Goal: Task Accomplishment & Management: Manage account settings

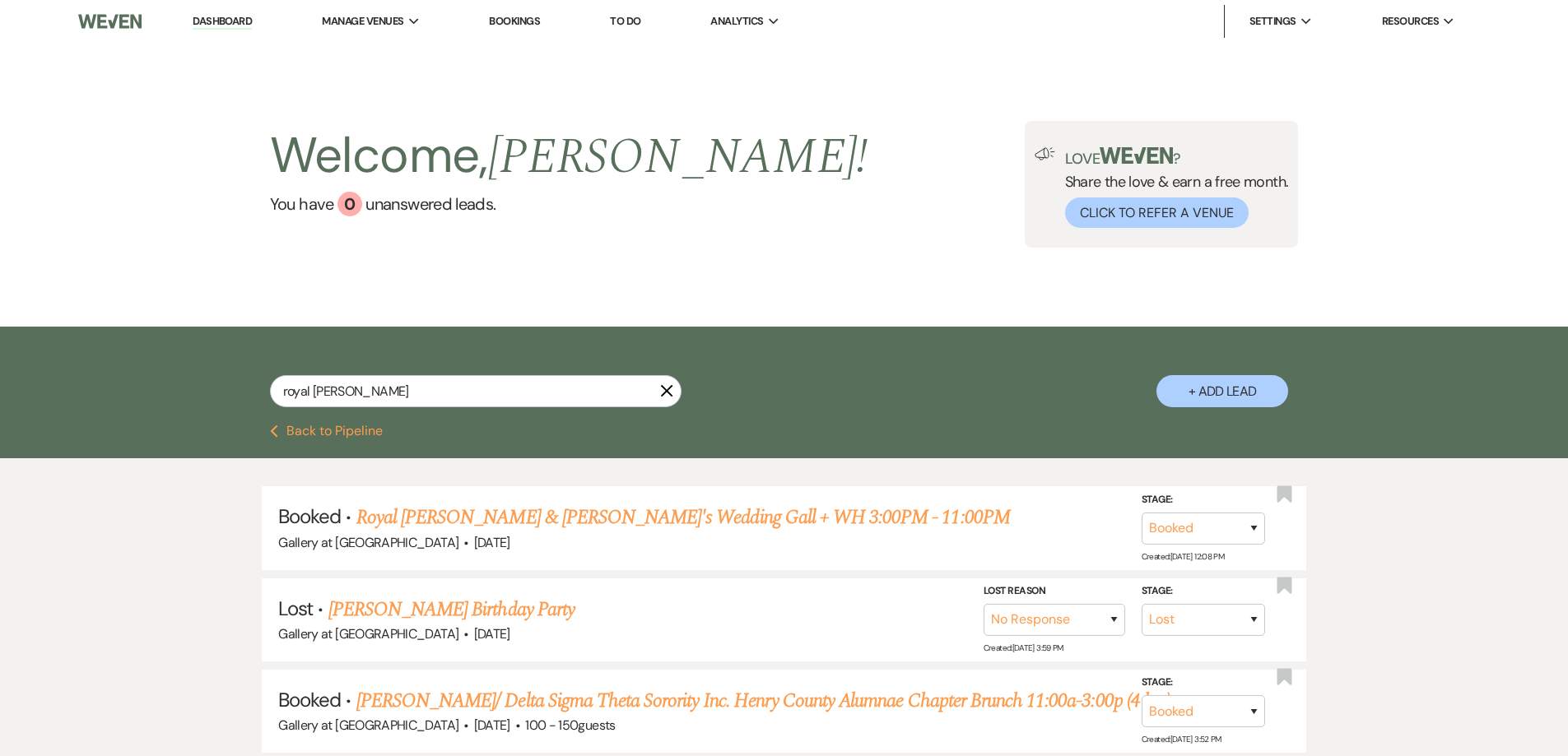
select select "8"
select select "5"
drag, startPoint x: 396, startPoint y: 381, endPoint x: 250, endPoint y: 380, distance: 146.0
click at [250, 380] on div "royal [PERSON_NAME] X + Add Lead" at bounding box center [785, 378] width 1186 height 86
type input "lat"
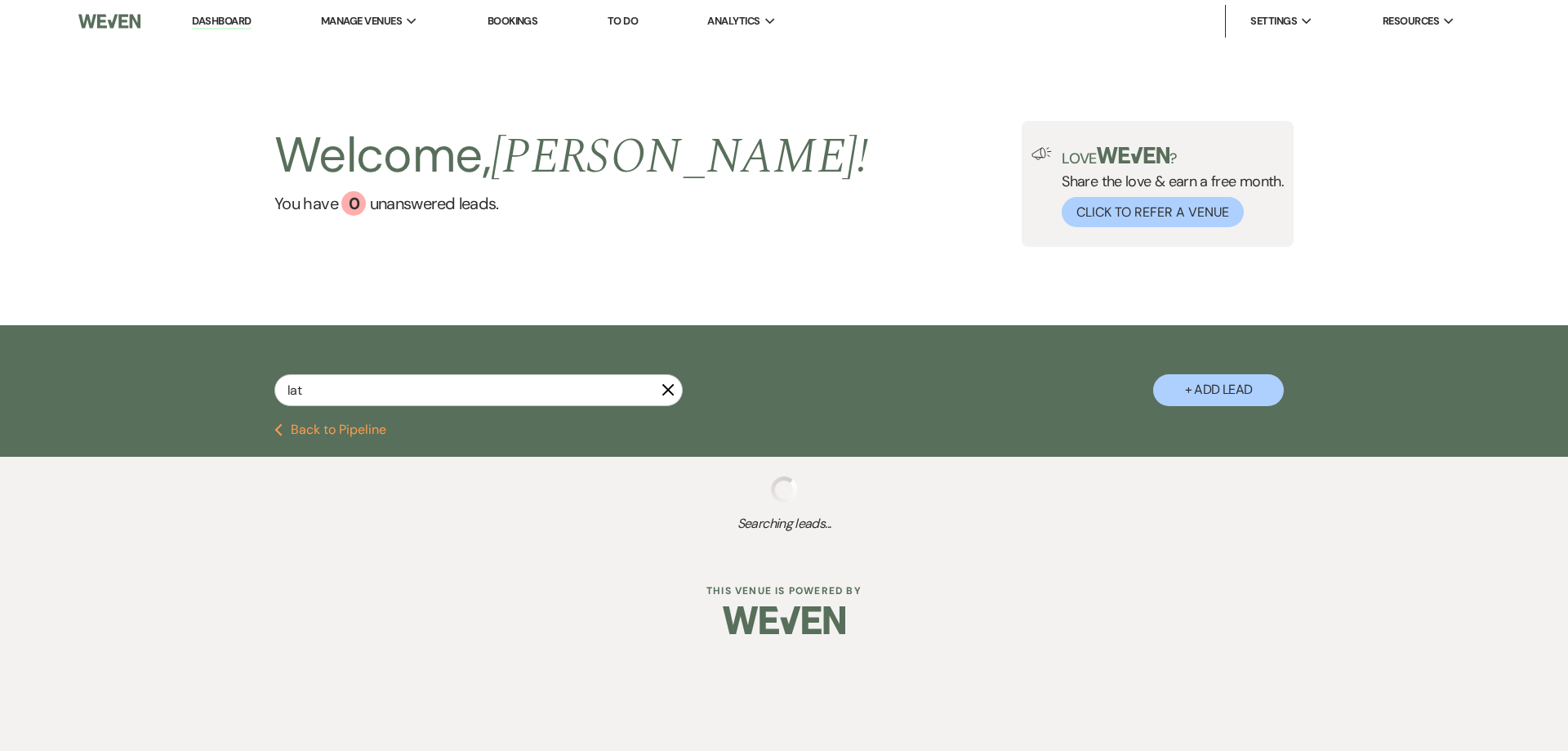
select select "8"
select select "5"
select select "2"
select select "8"
select select "5"
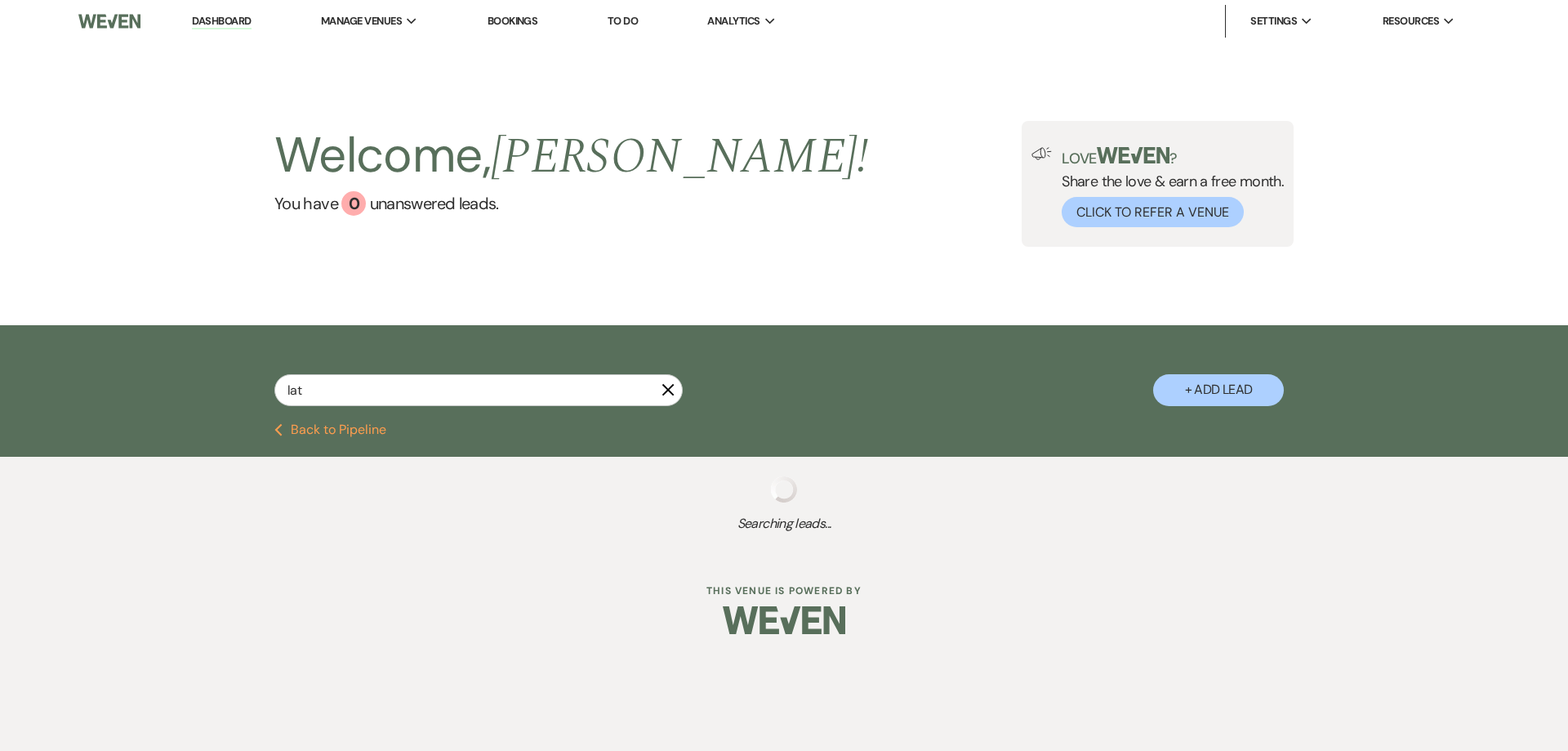
select select "8"
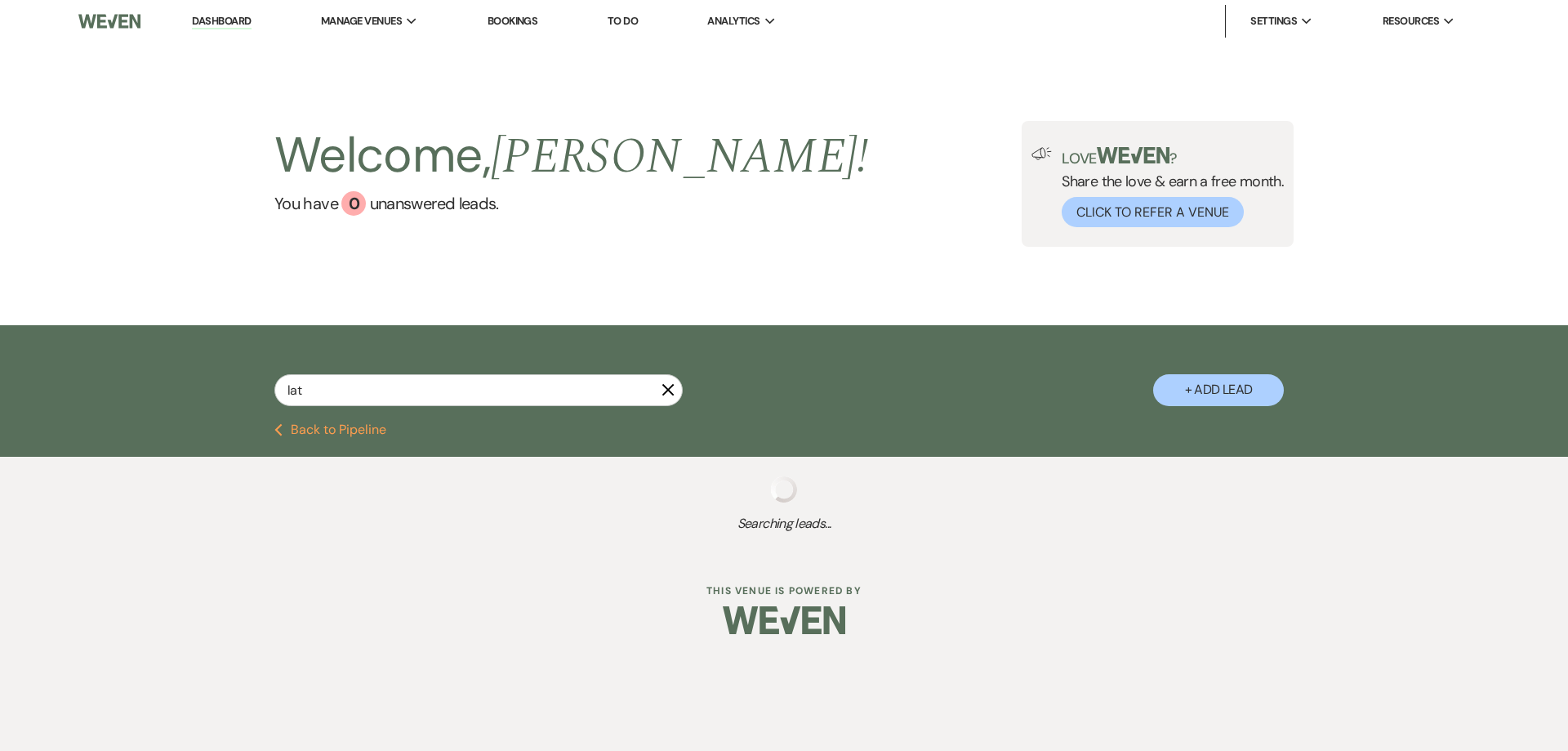
select select "5"
select select "8"
select select "7"
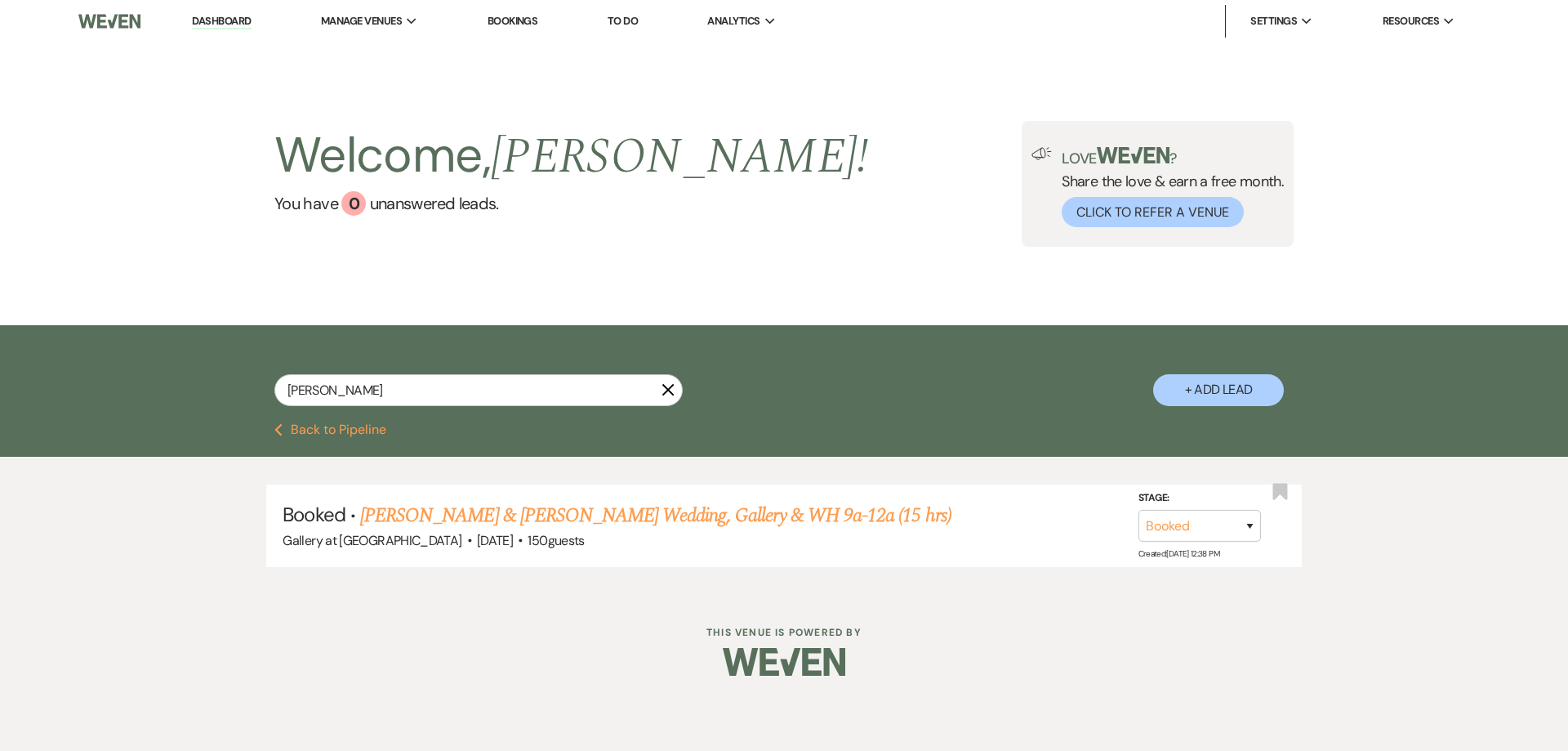
click at [300, 387] on input "[PERSON_NAME]" at bounding box center [479, 390] width 409 height 32
type input "[PERSON_NAME]"
click at [394, 517] on link "[PERSON_NAME] & [PERSON_NAME] Wedding, Gallery & WH 9a-12a (15 hrs)" at bounding box center [656, 516] width 591 height 29
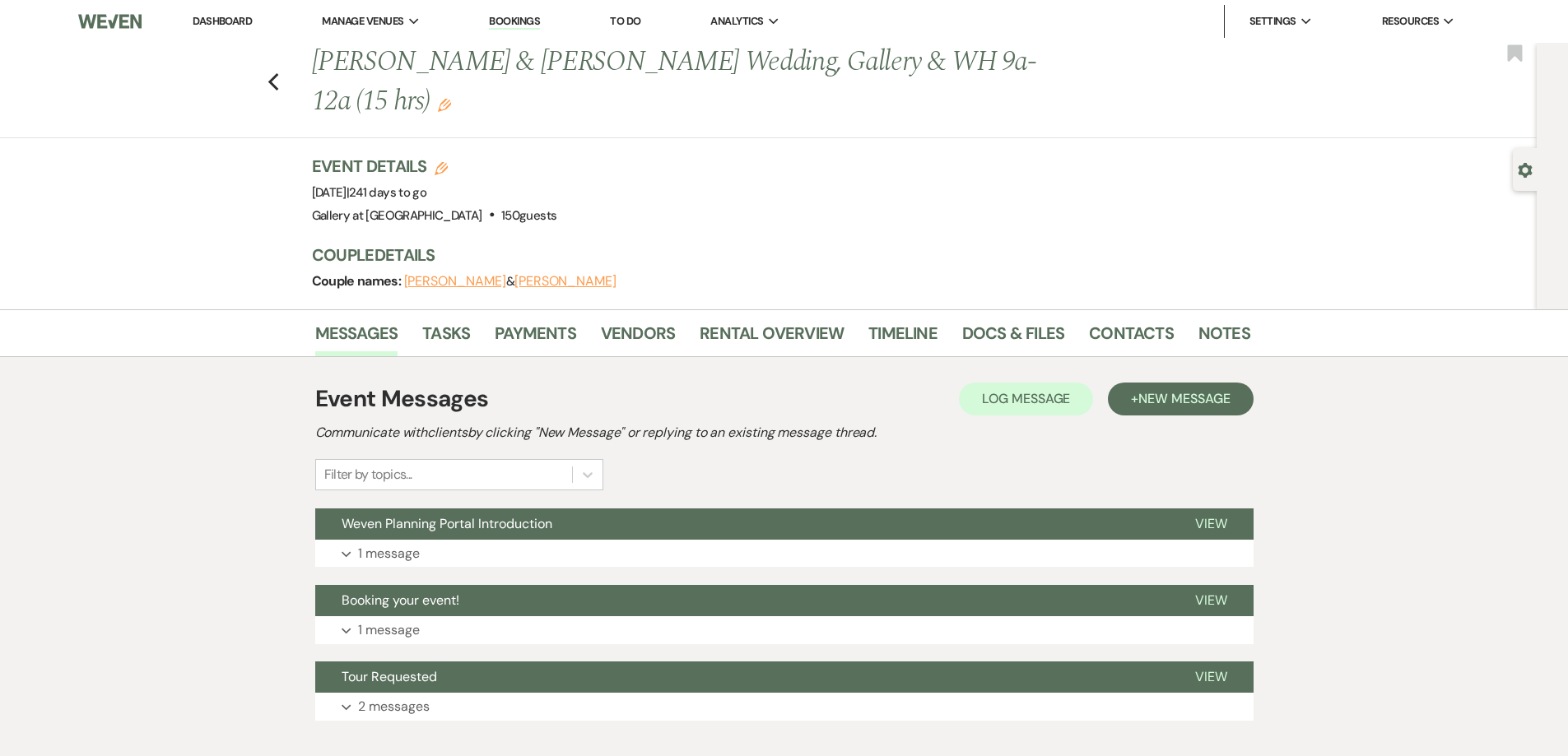
click at [1530, 169] on use "button" at bounding box center [1525, 170] width 14 height 15
select select "5"
